Goal: Task Accomplishment & Management: Use online tool/utility

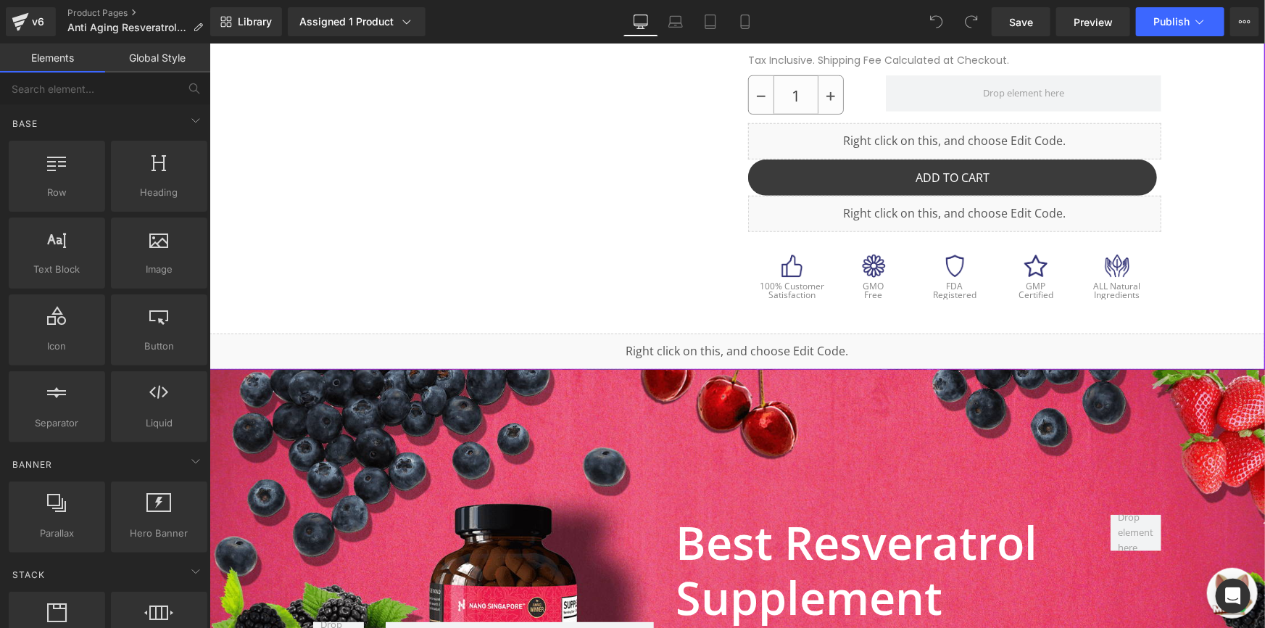
scroll to position [527, 0]
click at [615, 352] on div "Liquid" at bounding box center [737, 350] width 1056 height 36
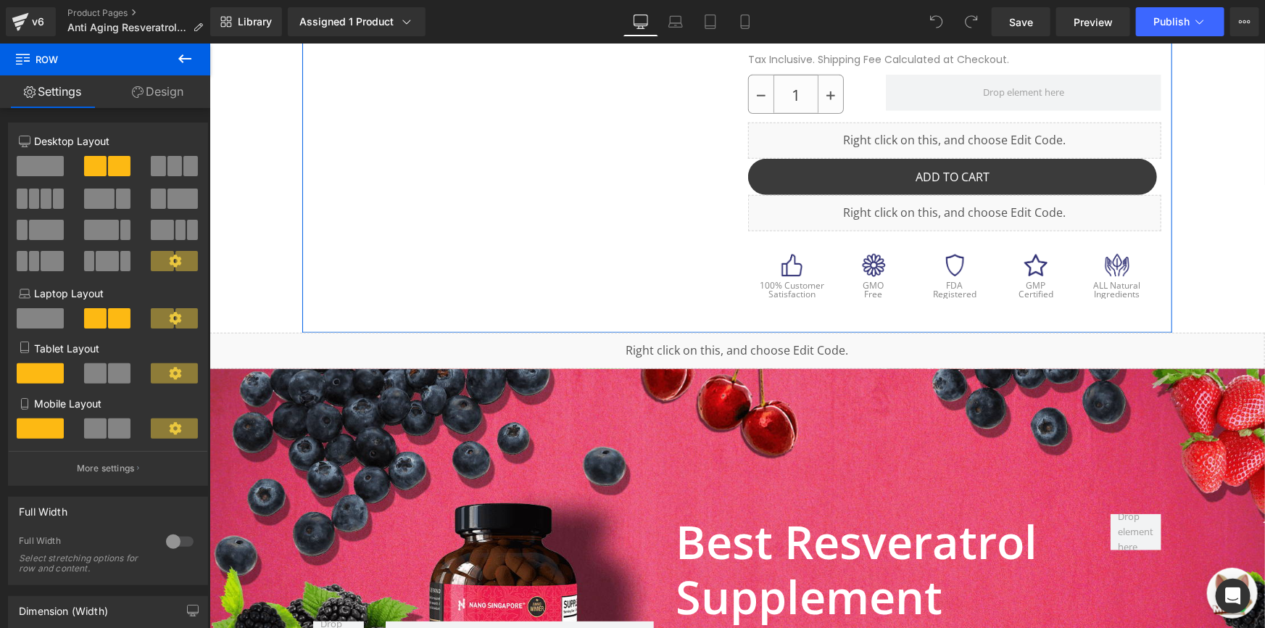
click at [189, 62] on icon at bounding box center [184, 58] width 17 height 17
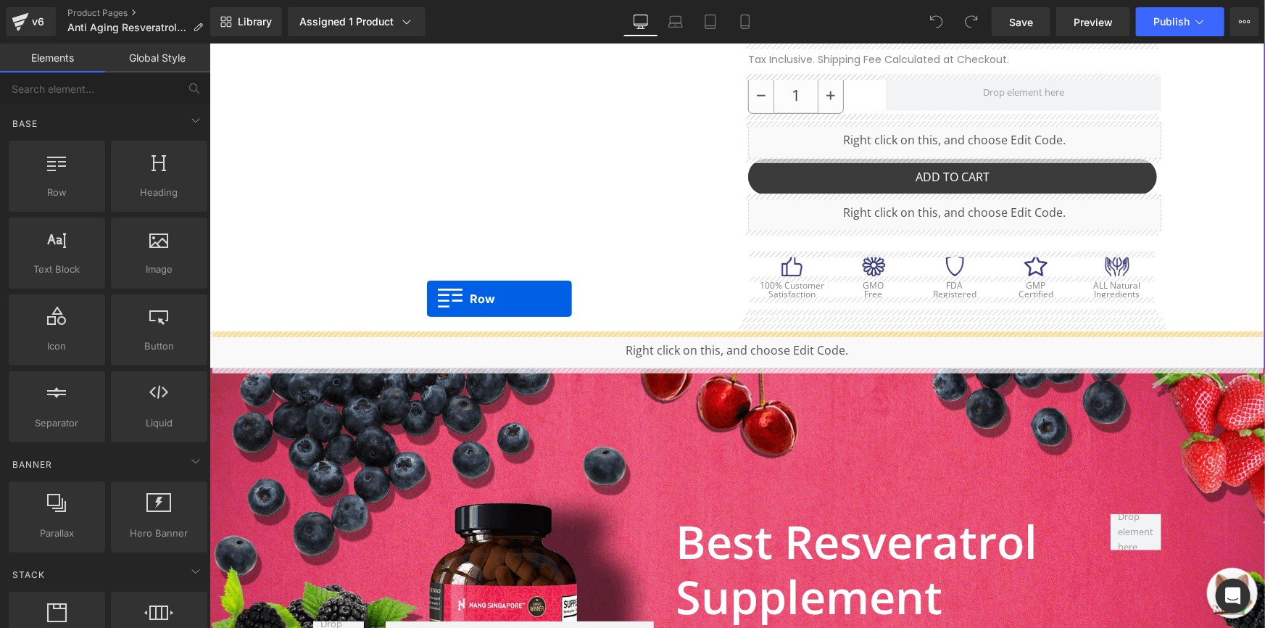
drag, startPoint x: 333, startPoint y: 246, endPoint x: 430, endPoint y: 315, distance: 119.1
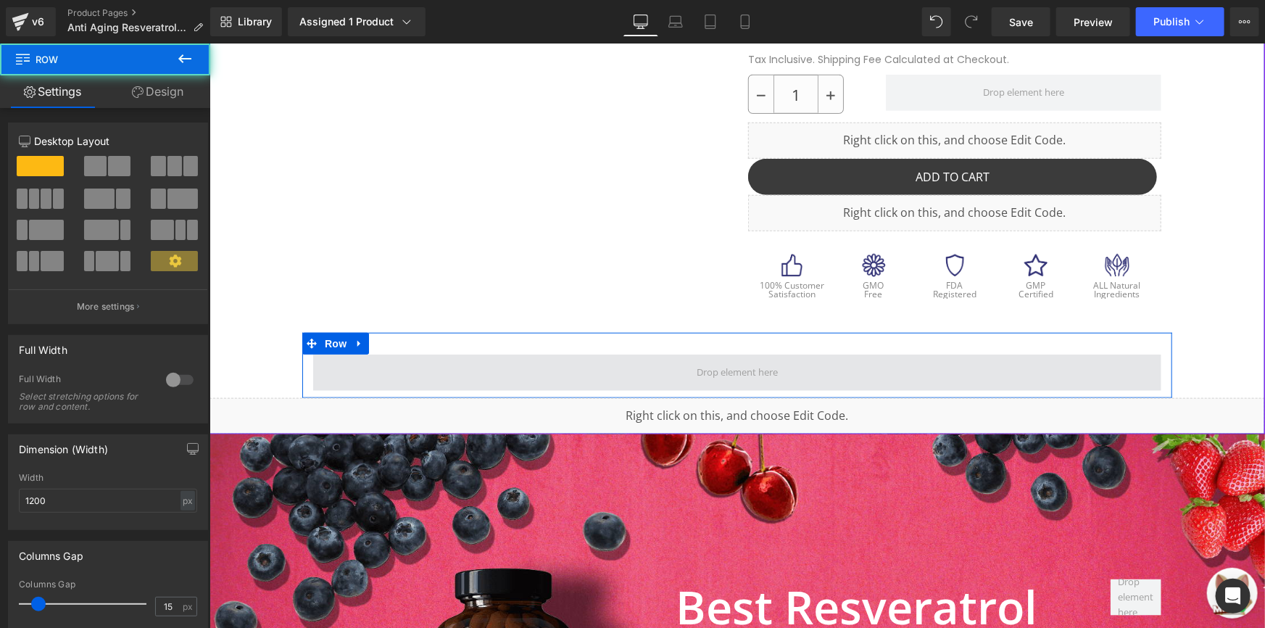
click at [527, 381] on span at bounding box center [736, 372] width 848 height 36
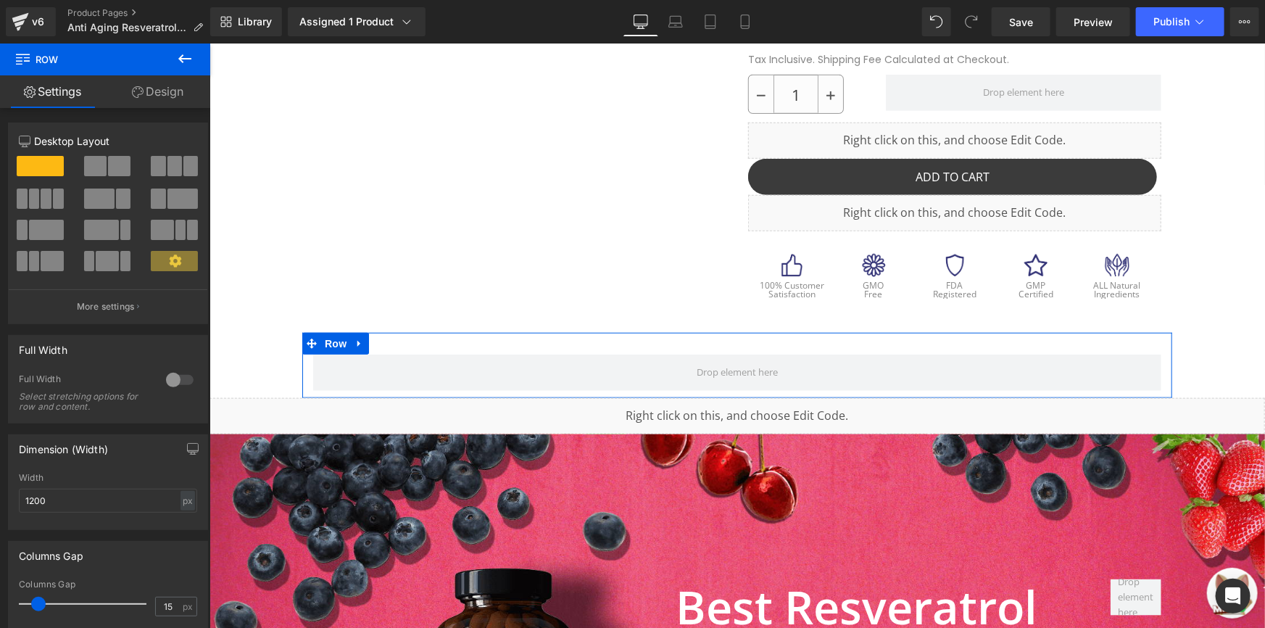
click at [175, 104] on link "Design" at bounding box center [157, 91] width 105 height 33
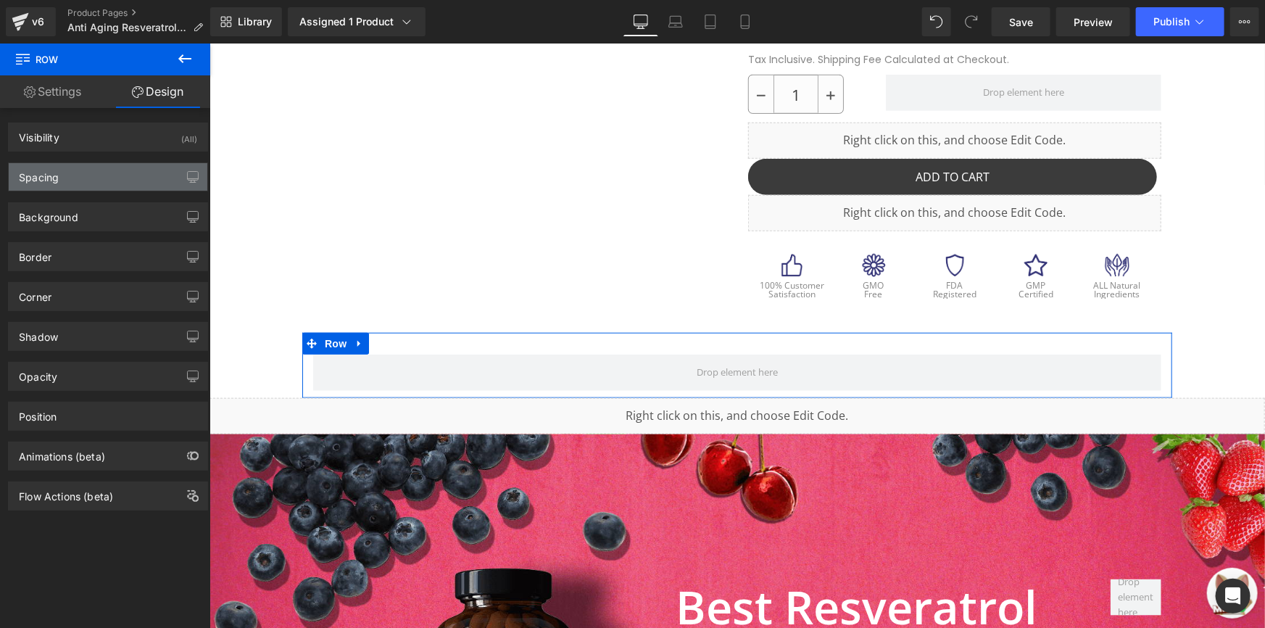
click at [96, 170] on div "Spacing" at bounding box center [108, 177] width 199 height 28
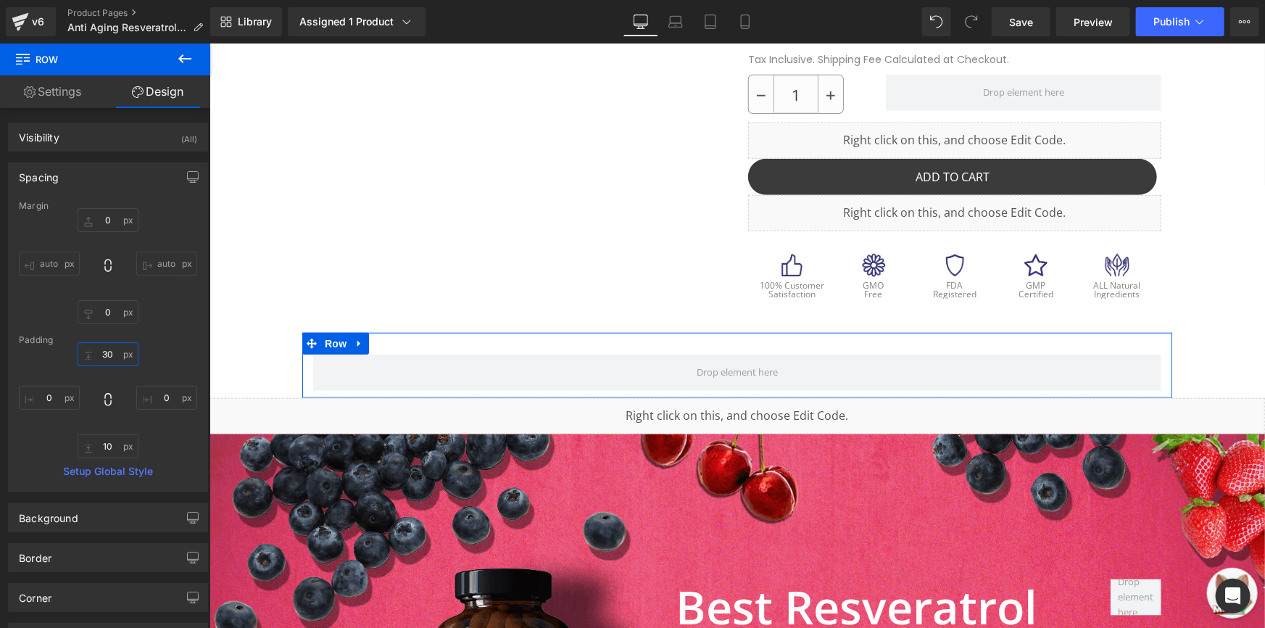
click at [102, 347] on input "30" at bounding box center [108, 354] width 61 height 24
type input "0"
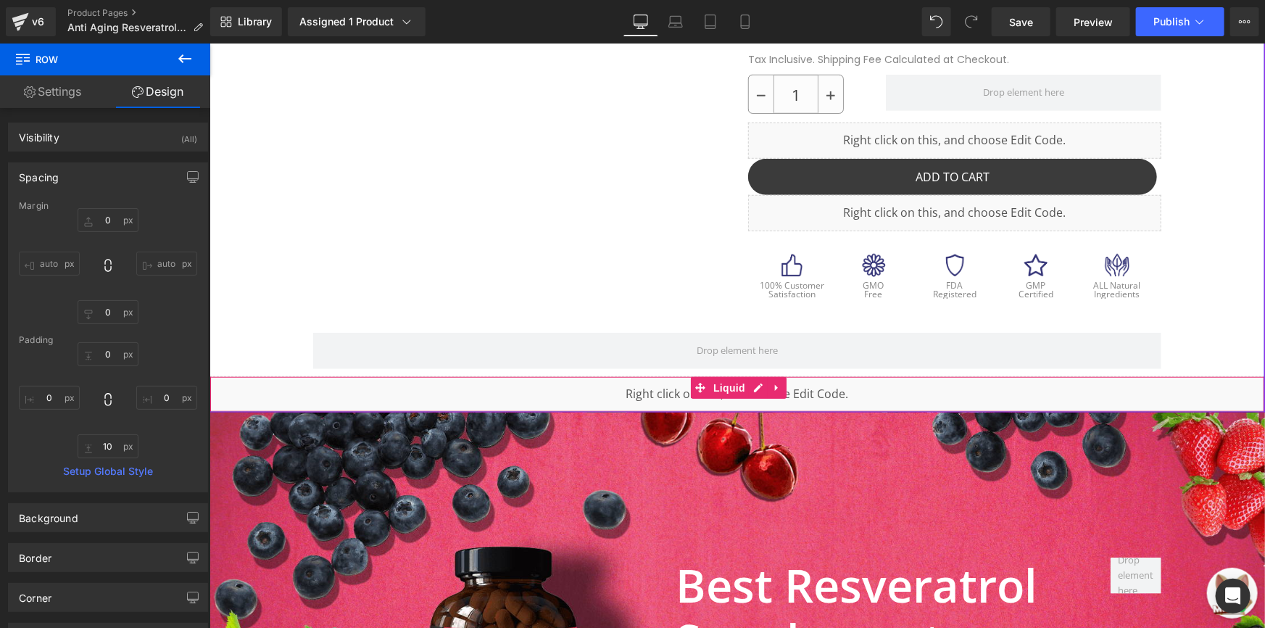
click at [430, 397] on div "Liquid" at bounding box center [737, 394] width 1056 height 36
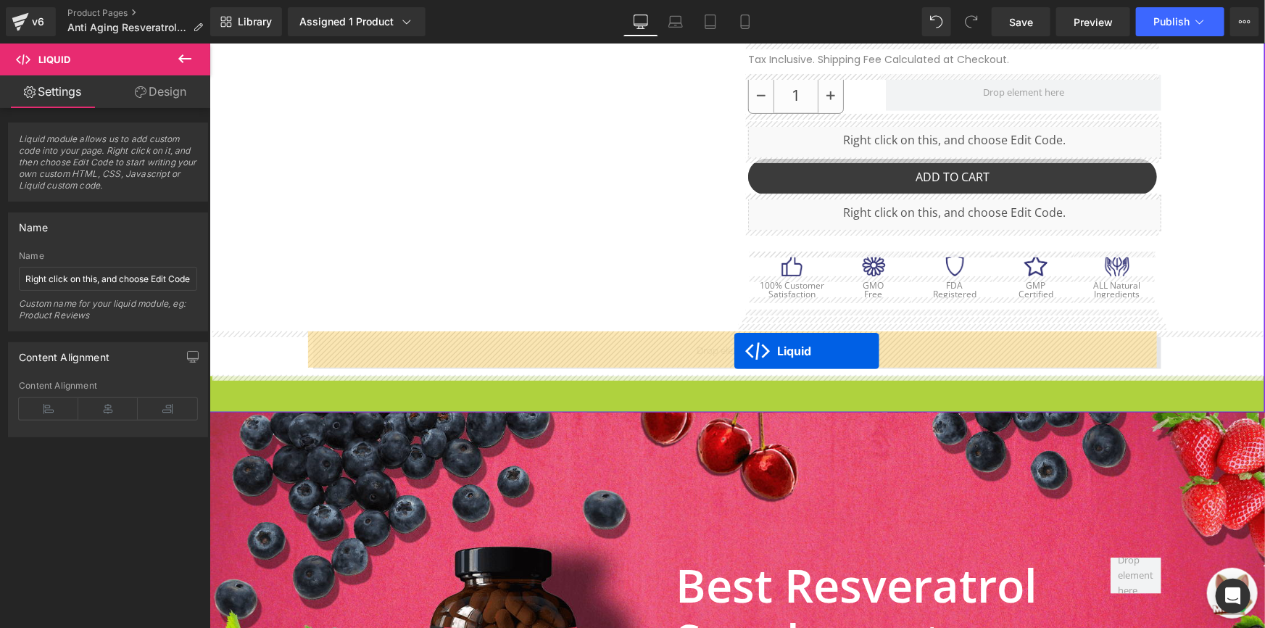
drag, startPoint x: 709, startPoint y: 384, endPoint x: 734, endPoint y: 350, distance: 42.1
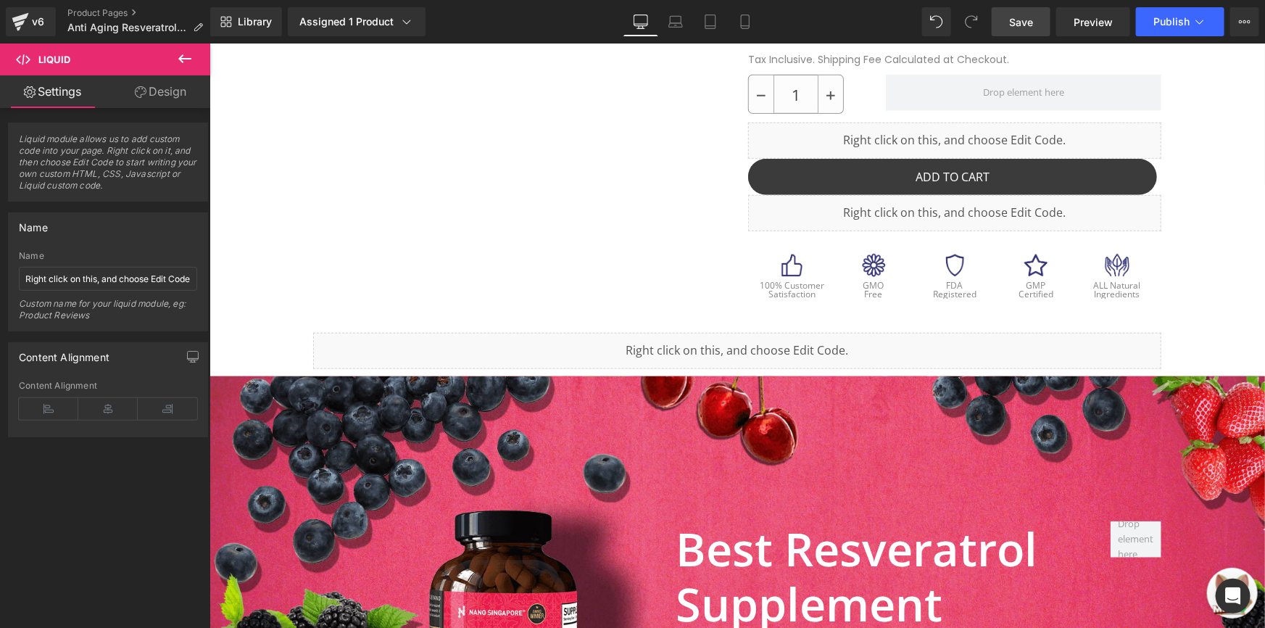
click at [1039, 25] on link "Save" at bounding box center [1021, 21] width 59 height 29
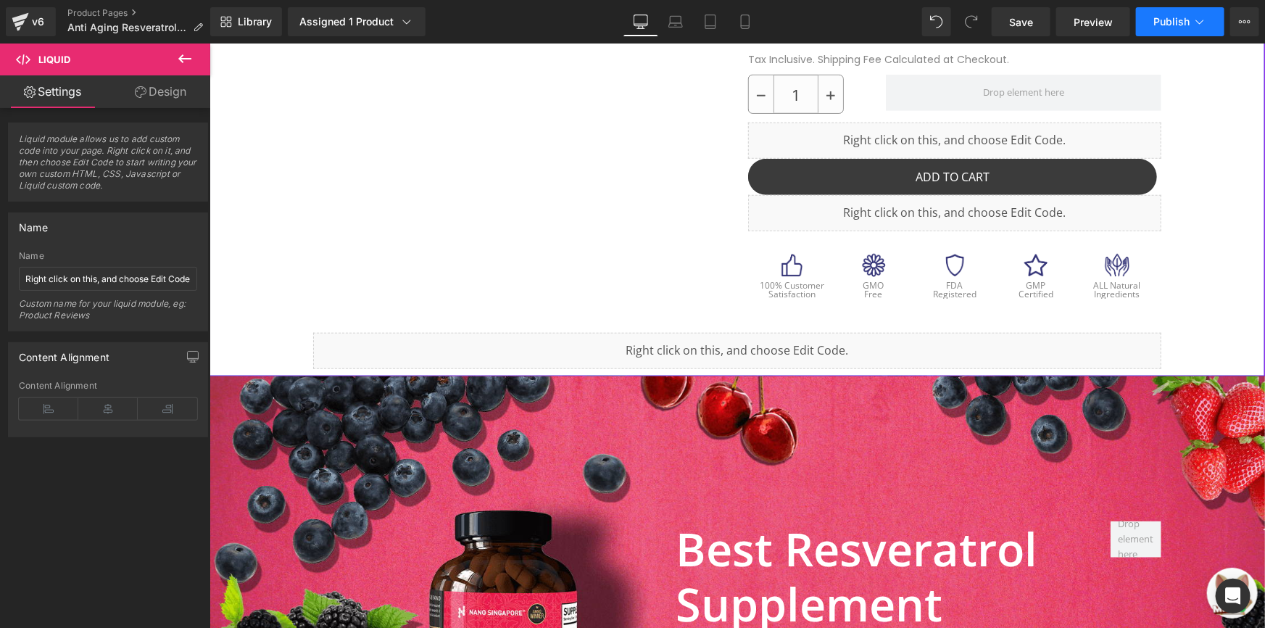
click at [1172, 16] on span "Publish" at bounding box center [1172, 22] width 36 height 12
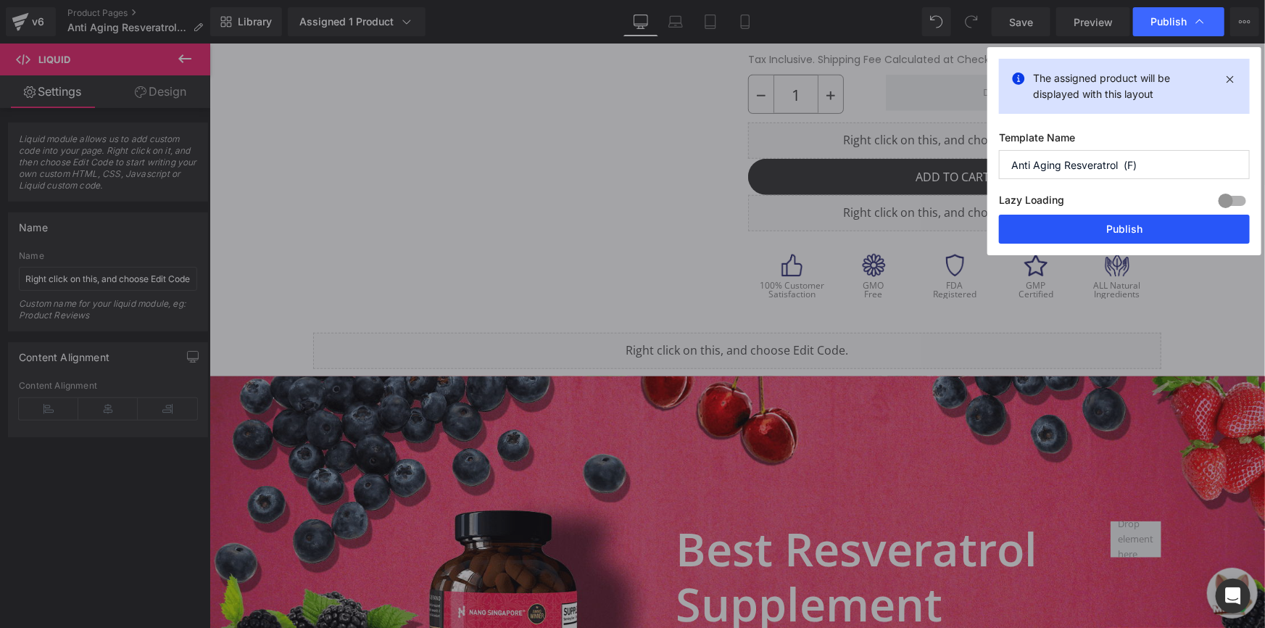
drag, startPoint x: 1095, startPoint y: 218, endPoint x: 837, endPoint y: 228, distance: 257.6
click at [1095, 218] on button "Publish" at bounding box center [1124, 229] width 251 height 29
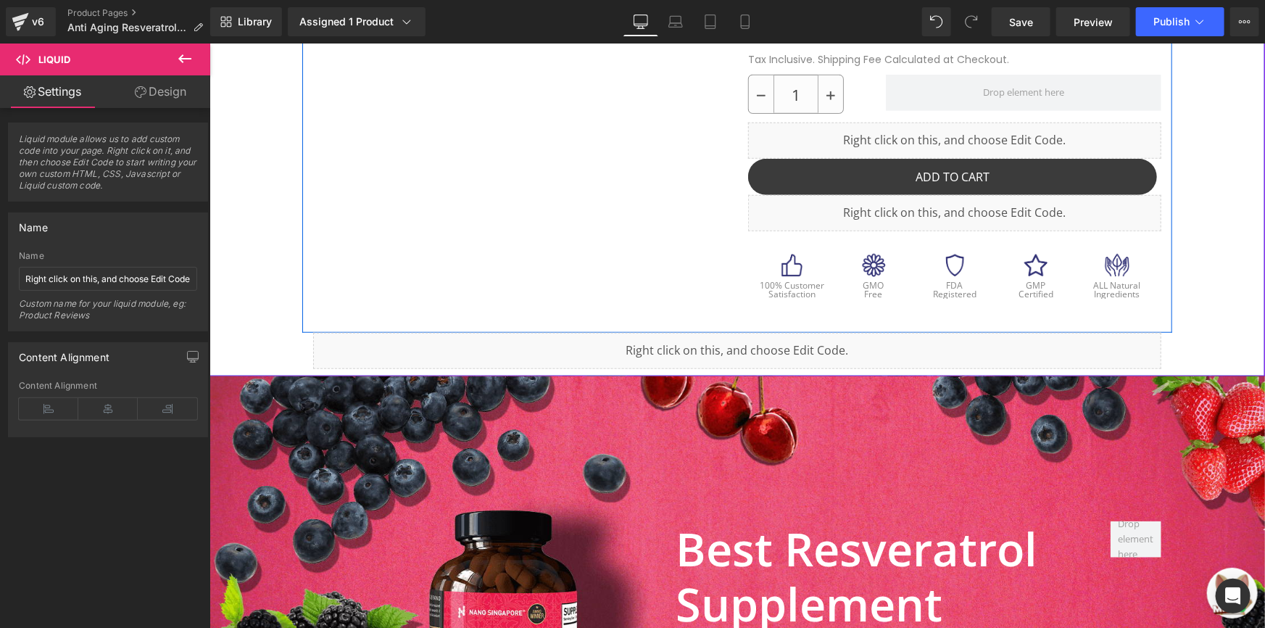
scroll to position [365, 0]
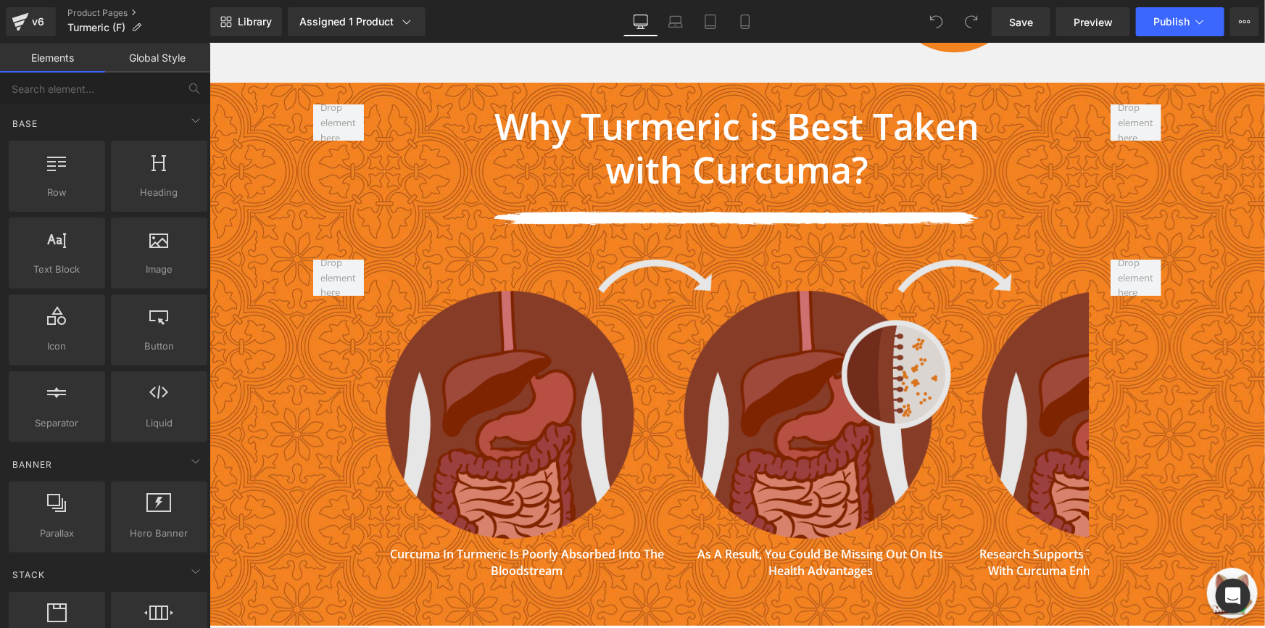
scroll to position [5630, 0]
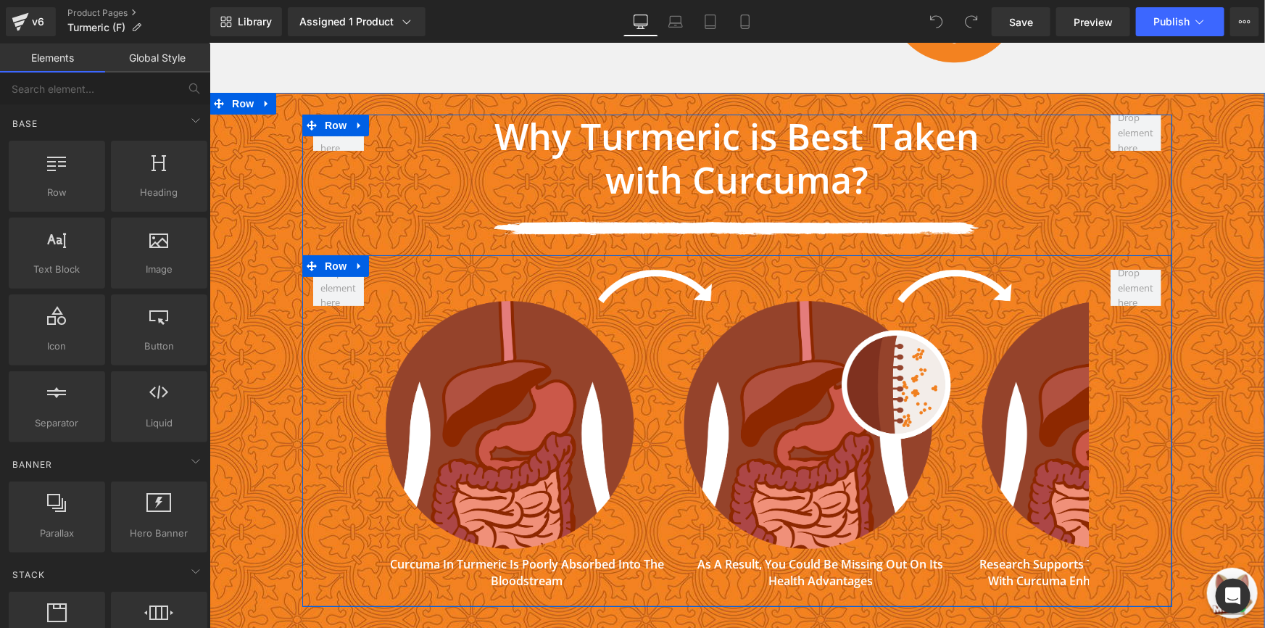
click at [347, 431] on div "Image ‹ › Carousel Curcuma in turmeric is poorly absorbed into the bloodstream" at bounding box center [737, 430] width 870 height 352
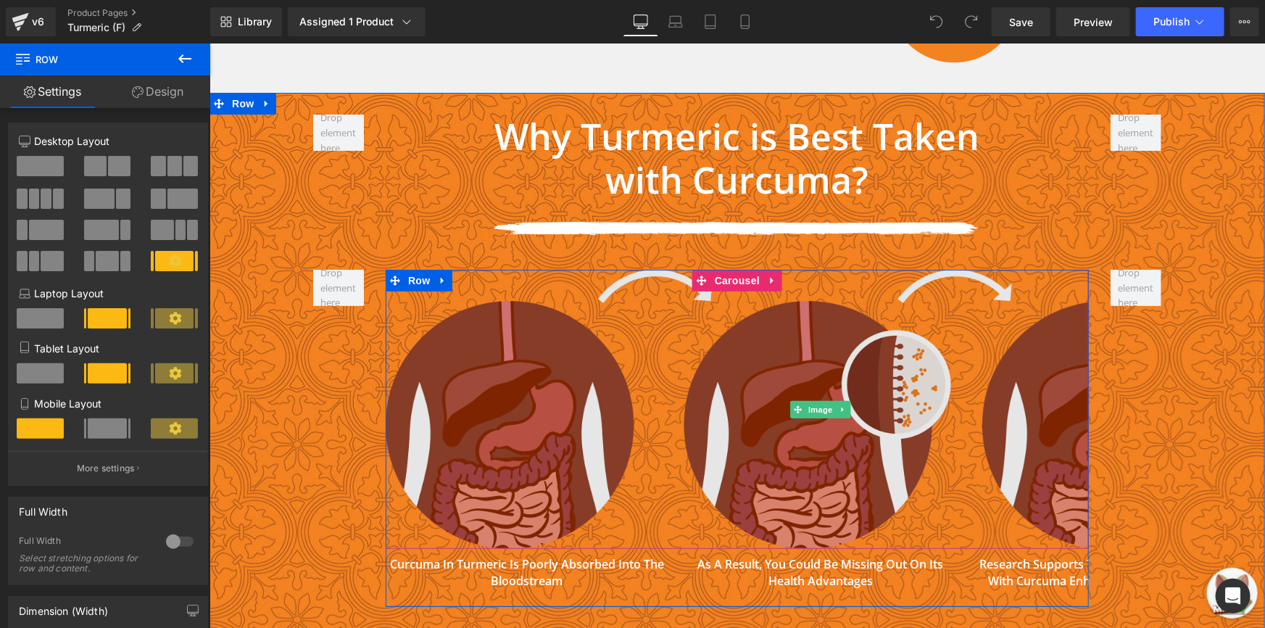
click at [529, 269] on img at bounding box center [820, 409] width 870 height 280
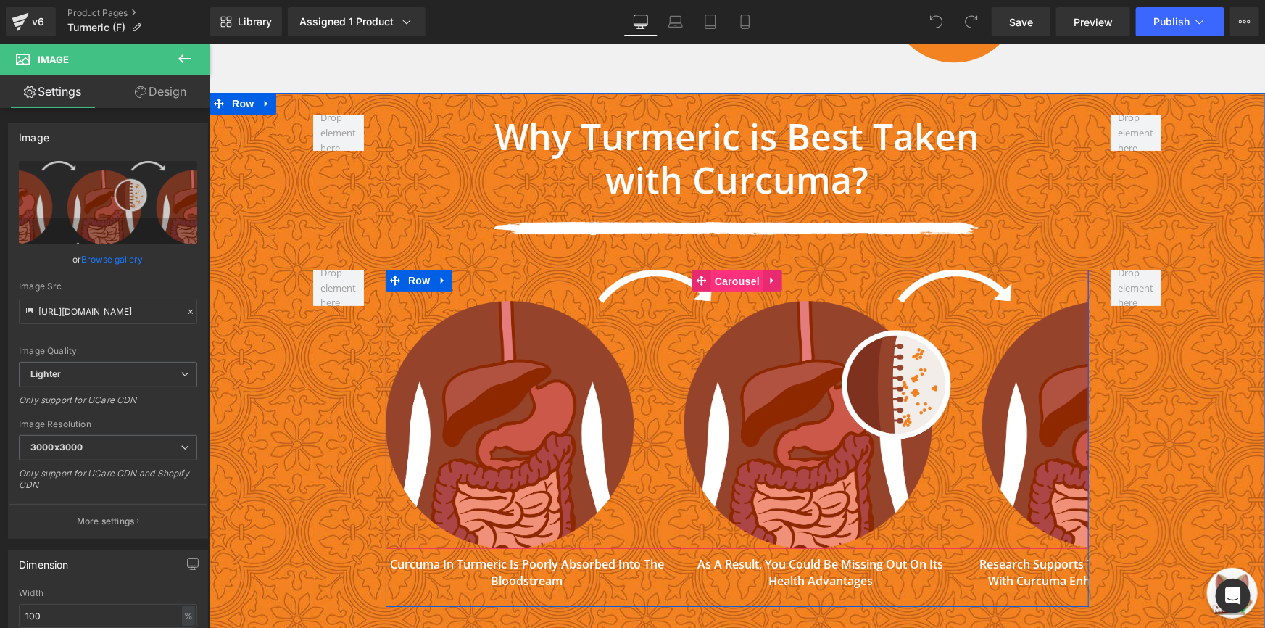
click at [729, 270] on span "Carousel" at bounding box center [737, 281] width 52 height 22
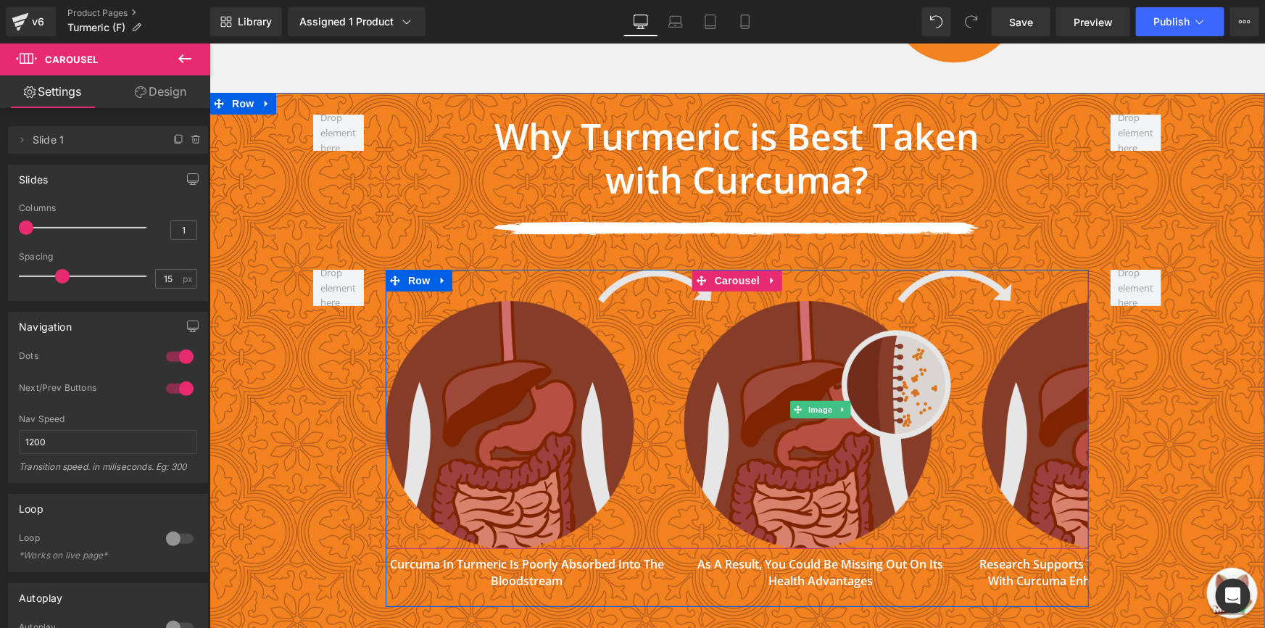
click at [665, 283] on img at bounding box center [820, 409] width 870 height 280
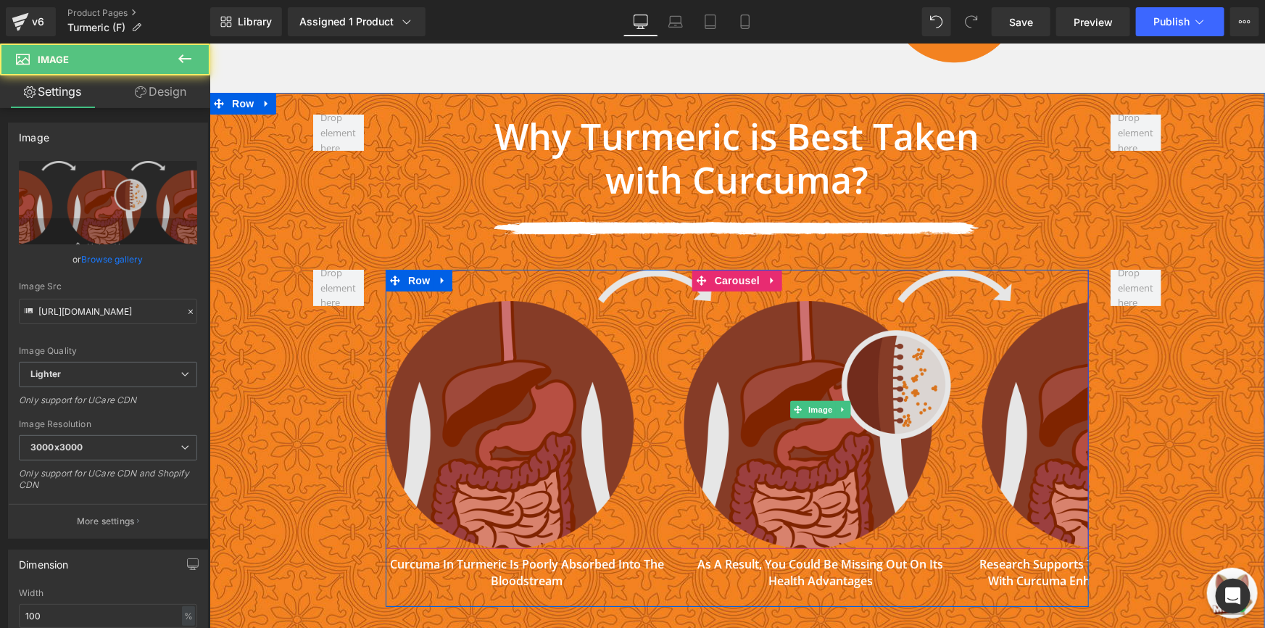
click at [575, 296] on img at bounding box center [820, 409] width 870 height 280
click at [534, 307] on img at bounding box center [820, 409] width 870 height 280
click at [727, 310] on img at bounding box center [820, 409] width 870 height 280
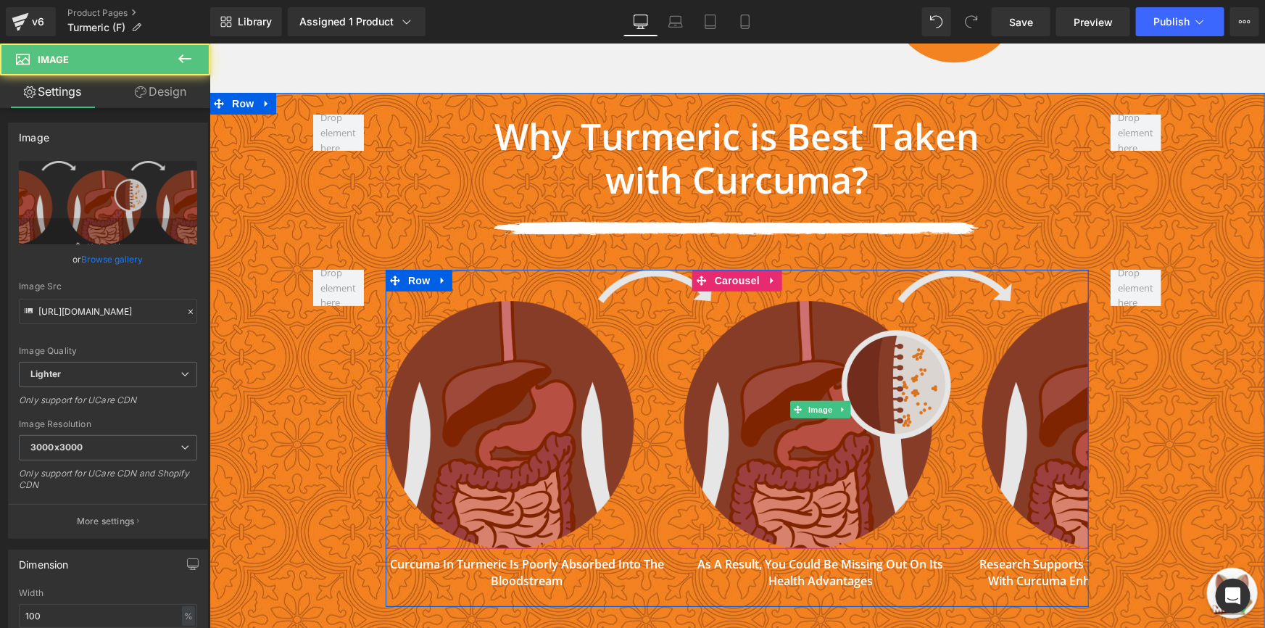
click at [727, 310] on img at bounding box center [820, 409] width 870 height 280
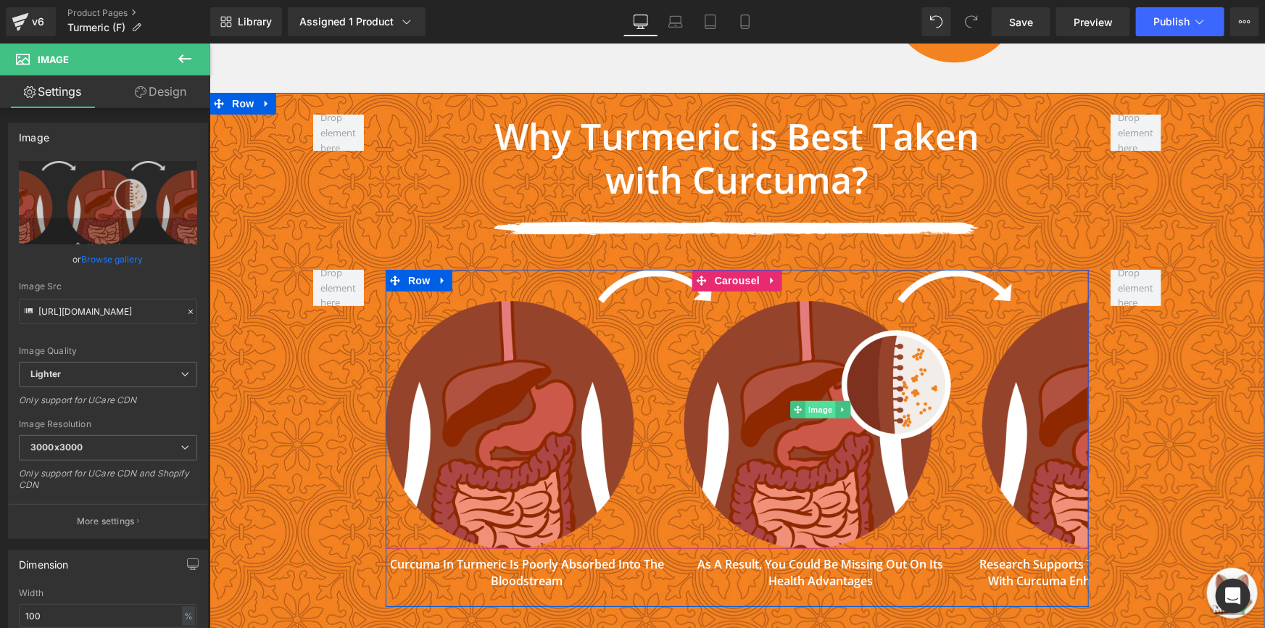
click at [812, 400] on span "Image" at bounding box center [820, 408] width 30 height 17
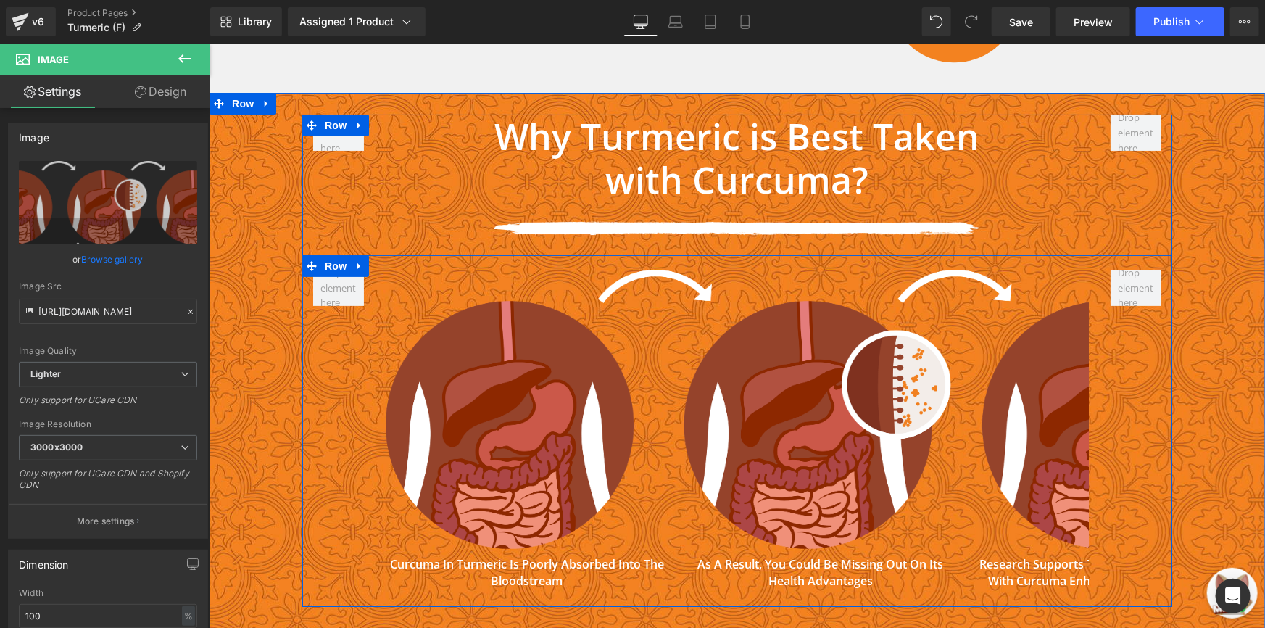
click at [344, 277] on div "Image ‹ › Carousel Curcuma in turmeric is poorly absorbed into the bloodstream" at bounding box center [737, 430] width 870 height 352
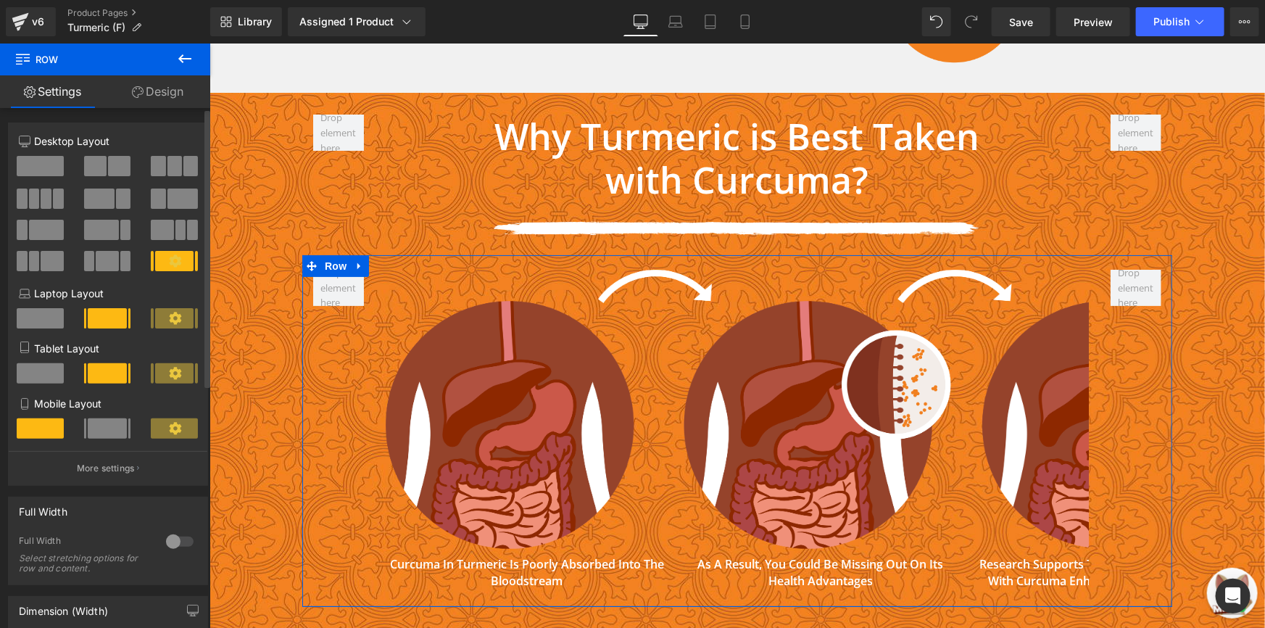
click at [53, 203] on span at bounding box center [58, 199] width 11 height 20
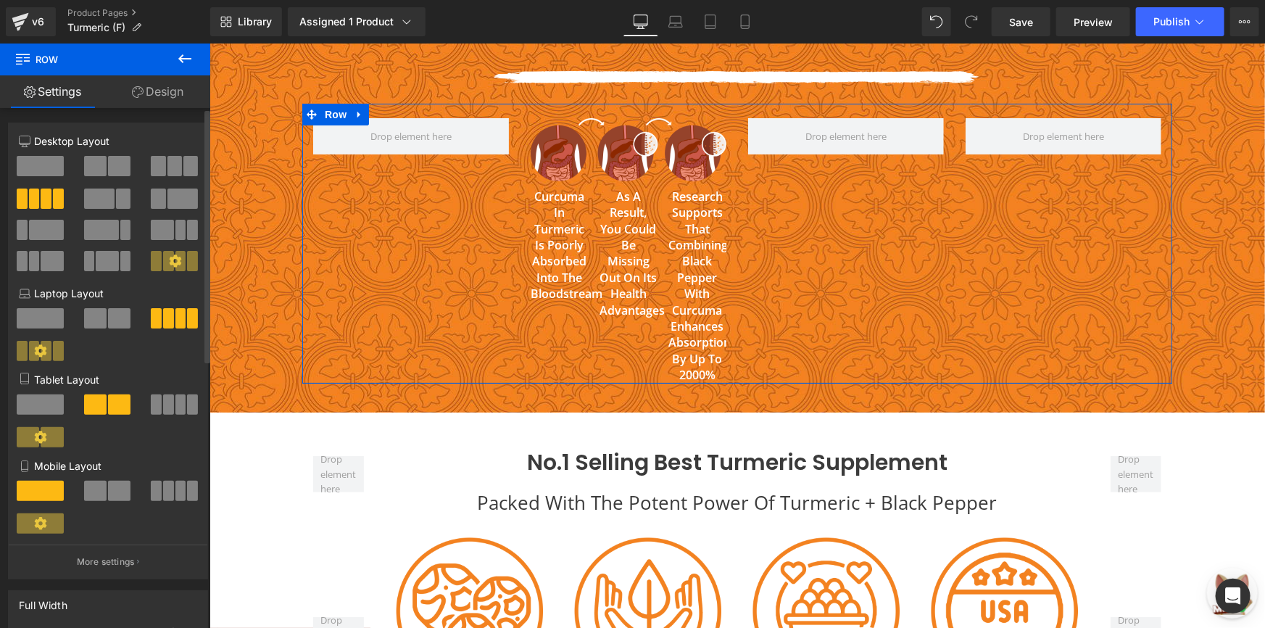
scroll to position [5478, 0]
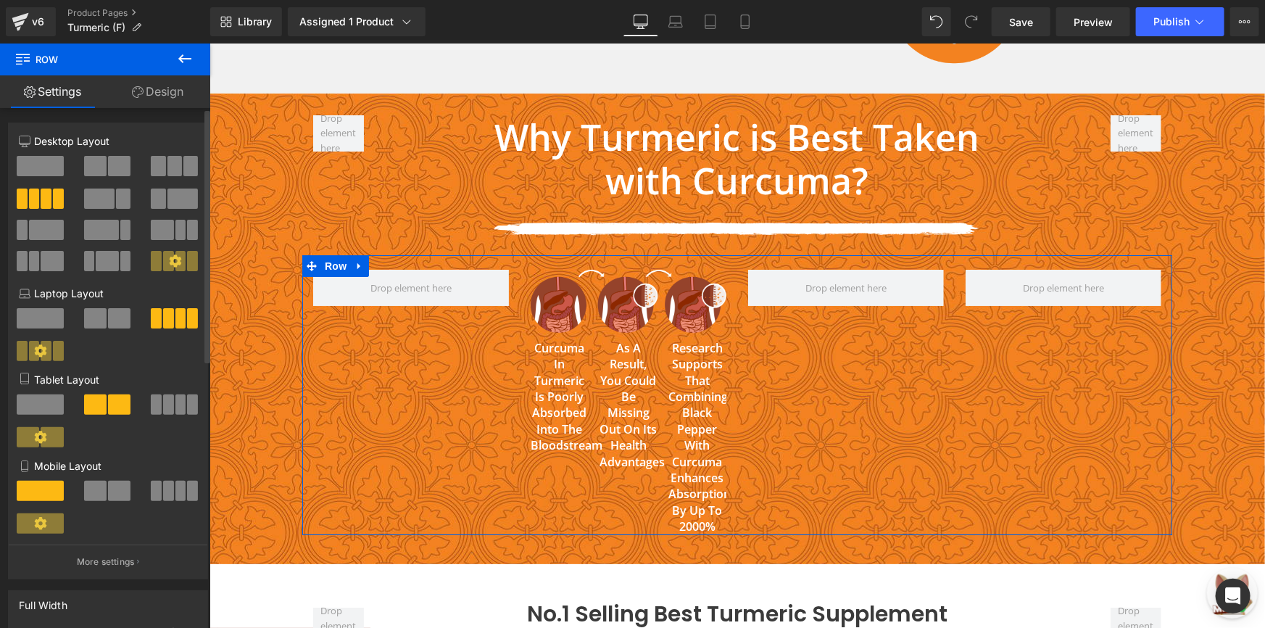
click at [90, 203] on span at bounding box center [99, 199] width 30 height 20
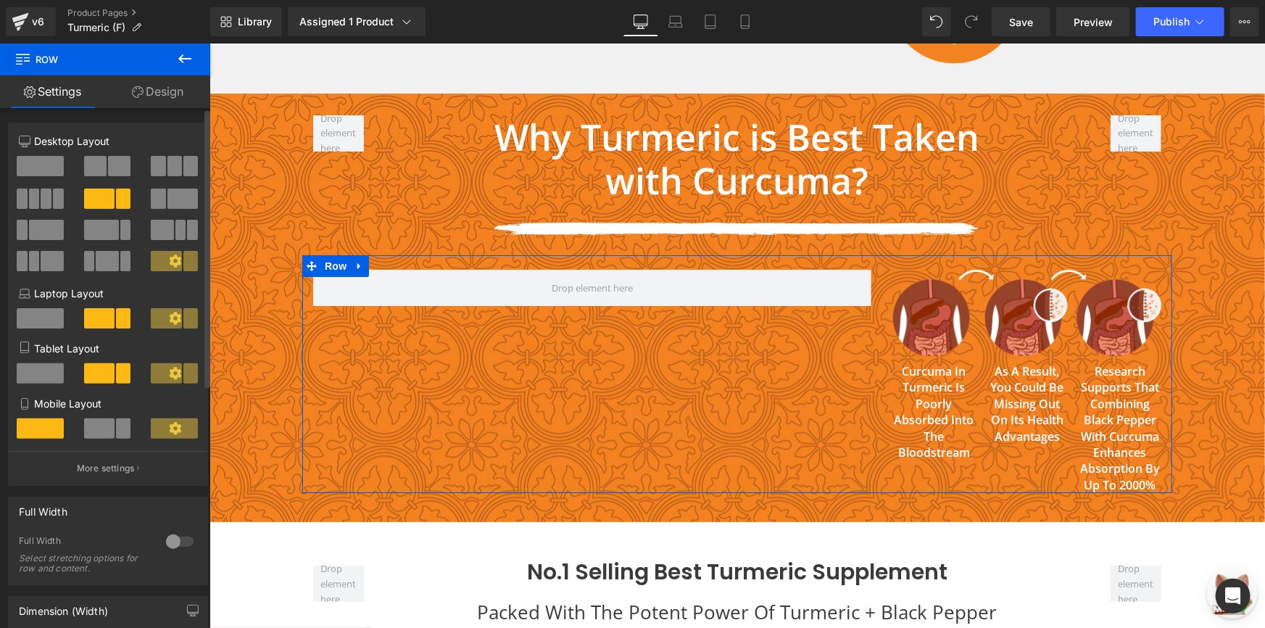
click at [57, 160] on span at bounding box center [40, 166] width 47 height 20
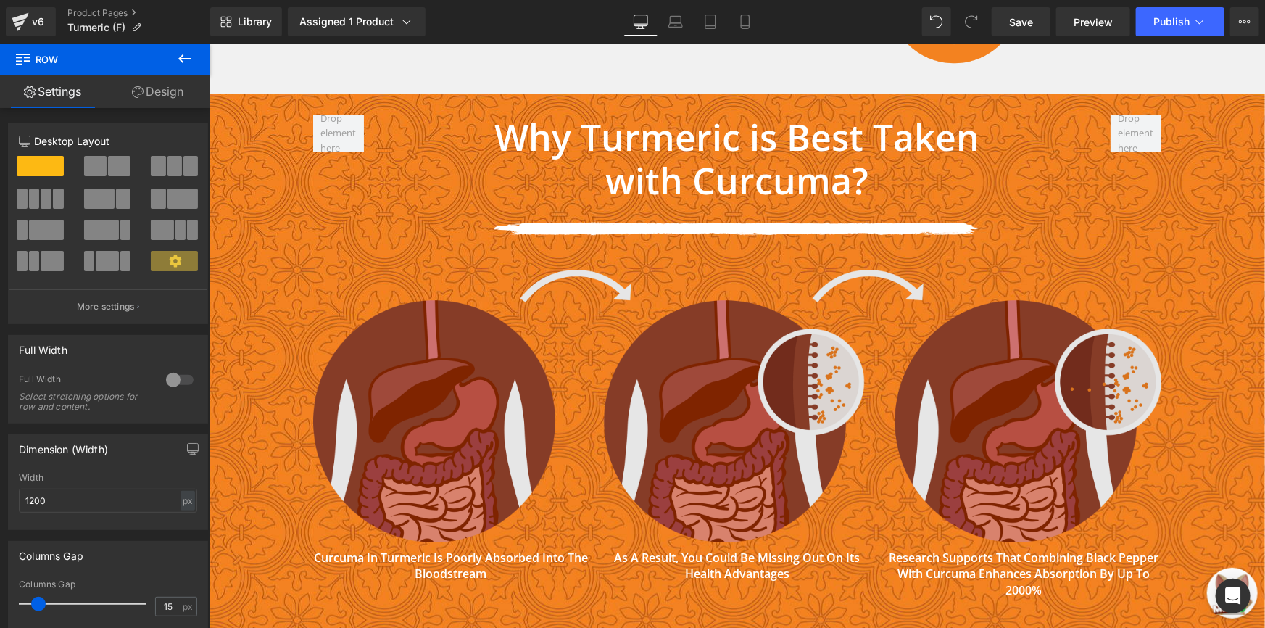
click at [488, 281] on img at bounding box center [736, 405] width 848 height 273
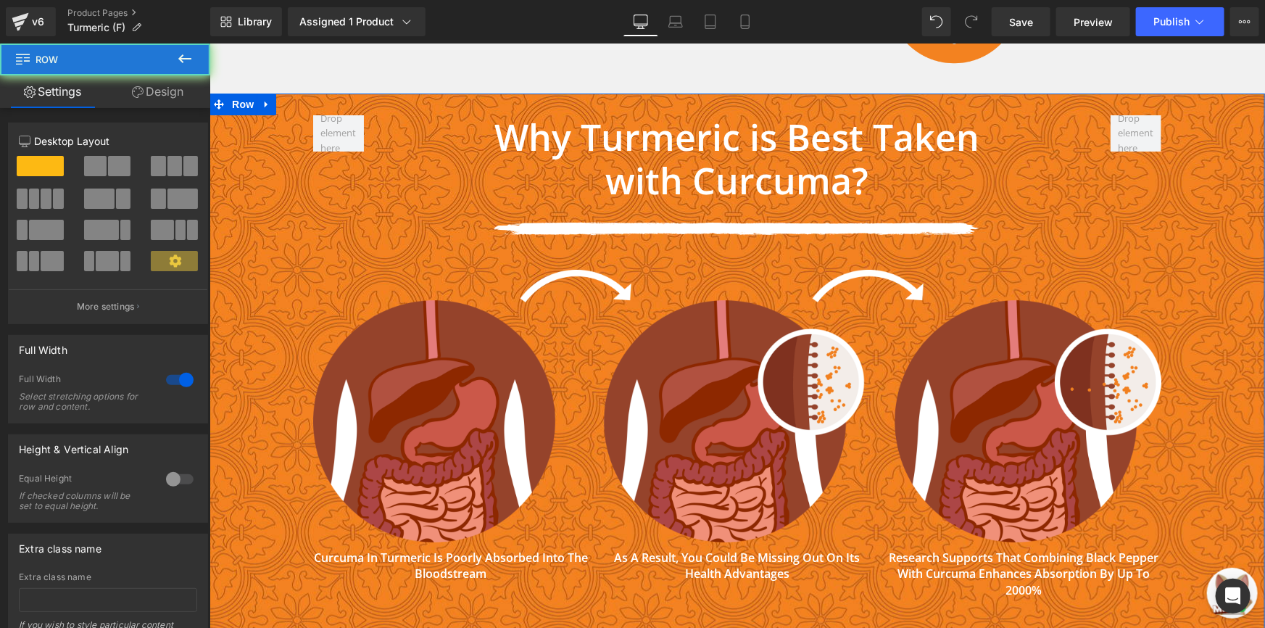
click at [267, 245] on div "Why Turmeric is Best Taken with Curcuma? Heading Image Row Image ‹ › Carousel" at bounding box center [737, 357] width 1056 height 485
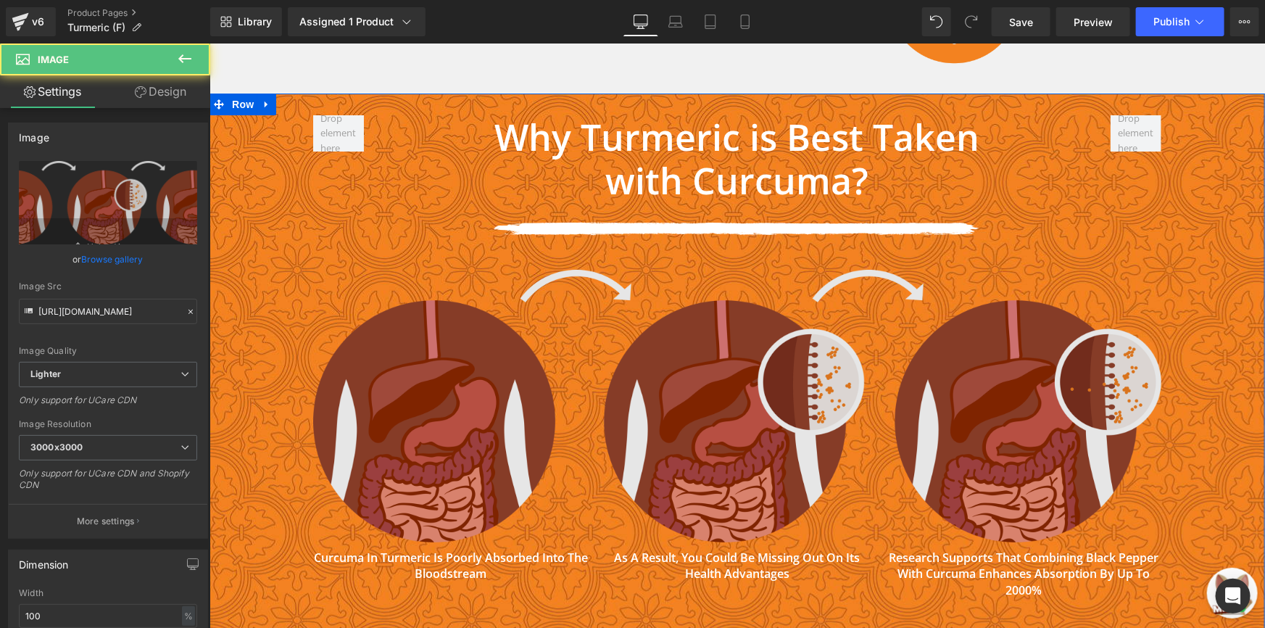
click at [534, 325] on img at bounding box center [736, 405] width 848 height 273
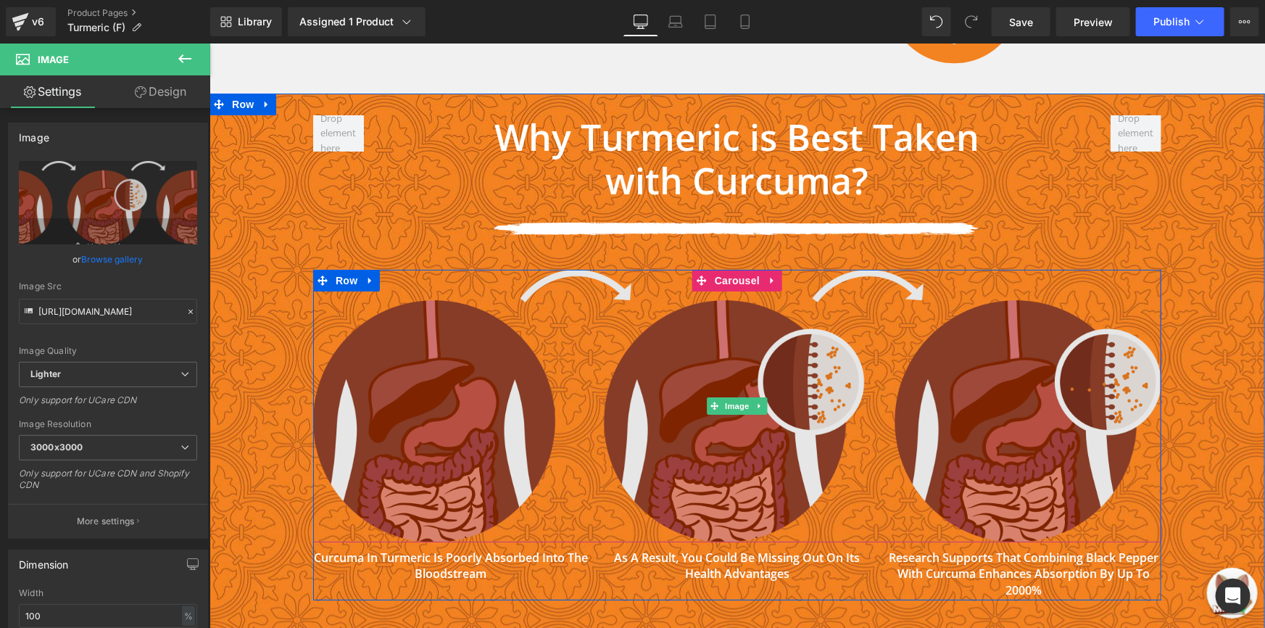
click at [393, 299] on img at bounding box center [736, 405] width 848 height 273
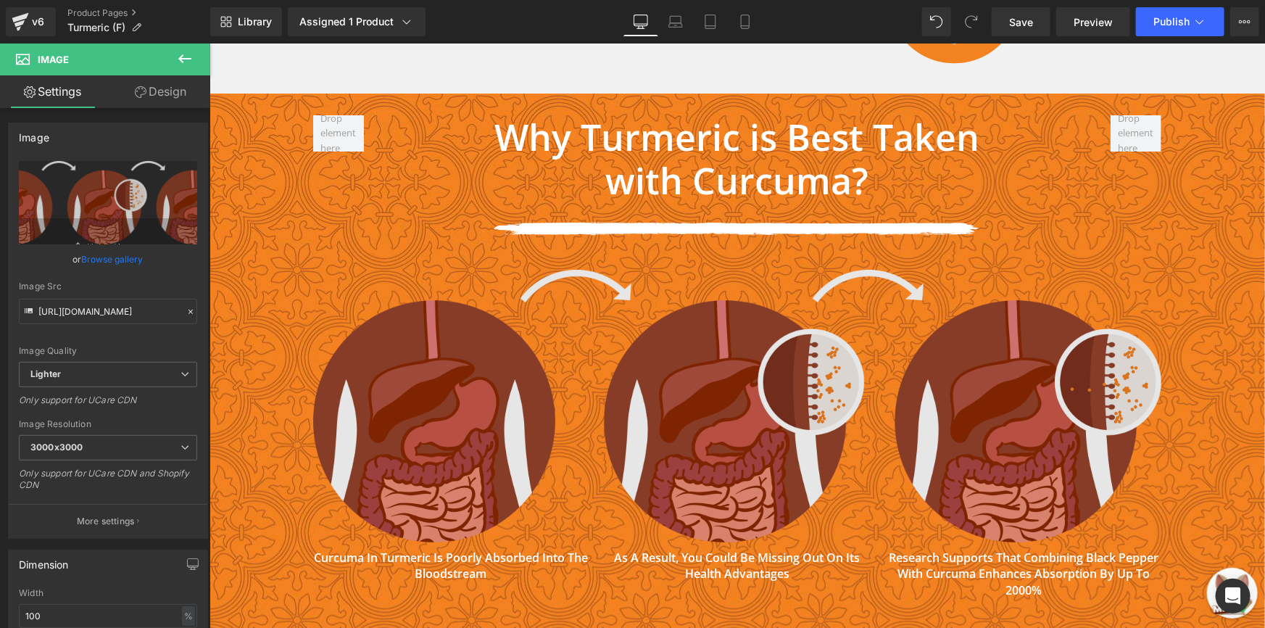
click at [381, 269] on img at bounding box center [736, 405] width 848 height 273
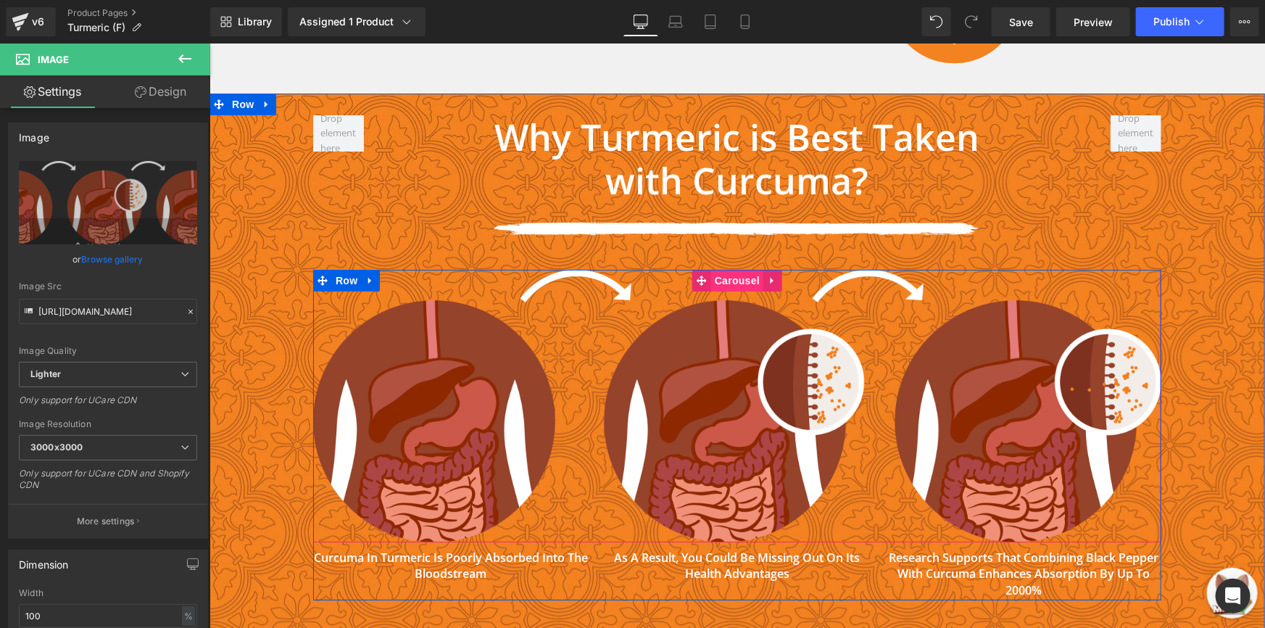
click at [716, 269] on span "Carousel" at bounding box center [737, 280] width 52 height 22
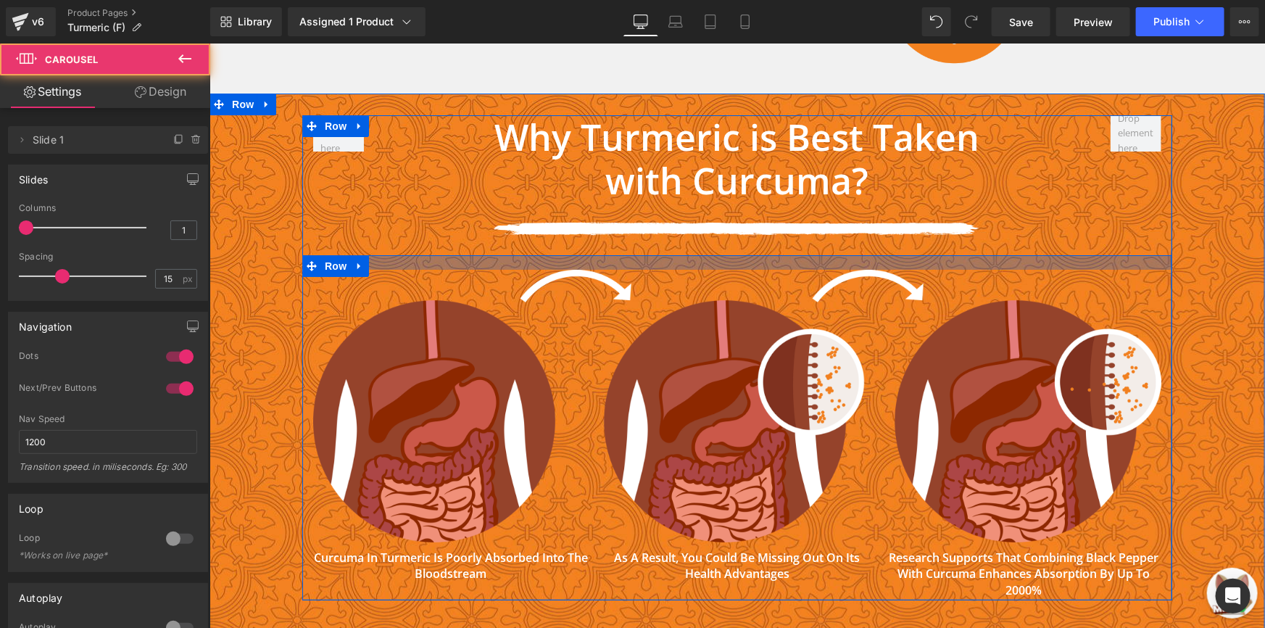
click at [620, 254] on div at bounding box center [737, 261] width 870 height 15
